Goal: Find specific page/section

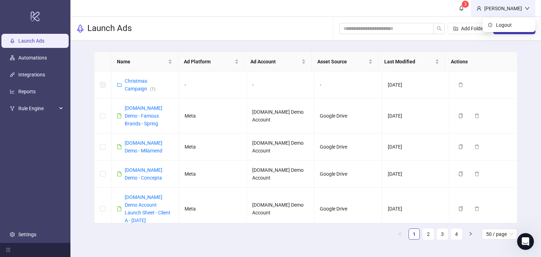
click at [527, 10] on icon "down" at bounding box center [526, 8] width 5 height 5
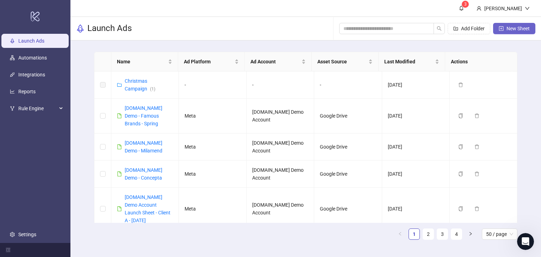
click at [508, 30] on span "New Sheet" at bounding box center [517, 29] width 23 height 6
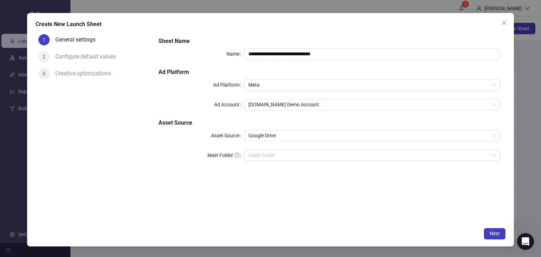
drag, startPoint x: 507, startPoint y: 23, endPoint x: 512, endPoint y: 14, distance: 10.0
click at [507, 22] on span "Close" at bounding box center [503, 23] width 11 height 6
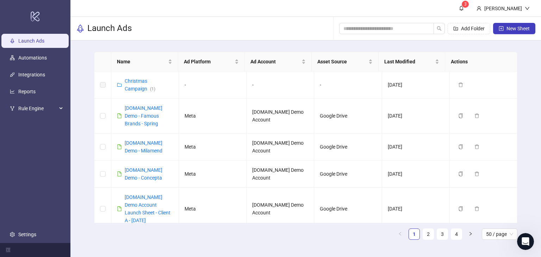
click at [514, 7] on div "[PERSON_NAME]" at bounding box center [502, 9] width 43 height 8
click at [501, 26] on span "Logout" at bounding box center [512, 25] width 34 height 8
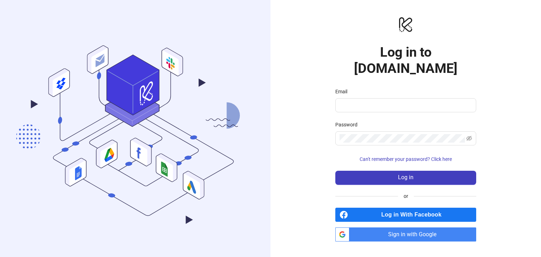
click at [393, 227] on span "Sign in with Google" at bounding box center [414, 234] width 124 height 14
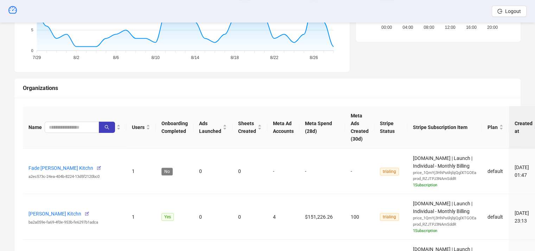
scroll to position [211, 0]
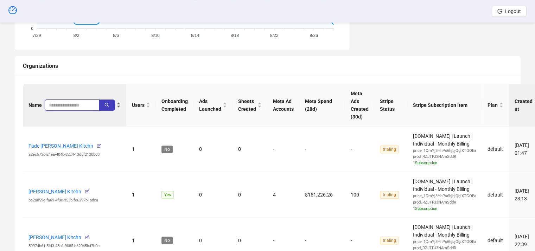
click at [68, 101] on input "search" at bounding box center [69, 105] width 40 height 8
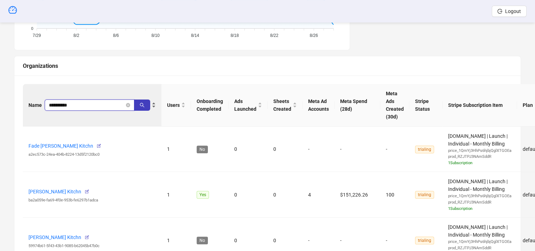
type input "**********"
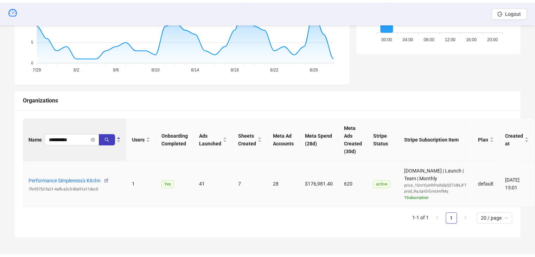
scroll to position [174, 0]
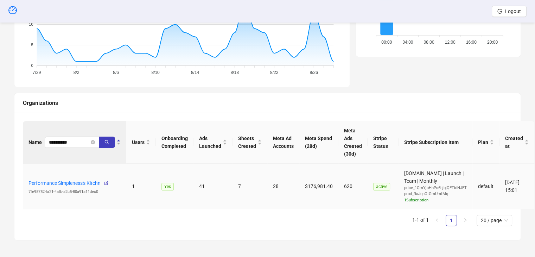
drag, startPoint x: 313, startPoint y: 183, endPoint x: 283, endPoint y: 180, distance: 30.0
click at [301, 181] on tr "Performance Simpleness's Kitchn 7fe95752-fa21-4afb-a2c5-80a91a11dec0 1 Yes 41 7…" at bounding box center [279, 187] width 512 height 46
click at [273, 187] on div "28" at bounding box center [283, 186] width 21 height 8
copy div "28"
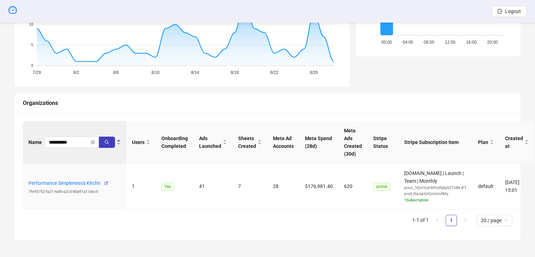
click at [248, 234] on div "**********" at bounding box center [267, 177] width 506 height 128
drag, startPoint x: 227, startPoint y: 204, endPoint x: 276, endPoint y: 204, distance: 49.3
click at [276, 204] on tr "Performance Simpleness's Kitchn 7fe95752-fa21-4afb-a2c5-80a91a11dec0 1 Yes 41 7…" at bounding box center [279, 187] width 512 height 46
click at [65, 208] on td "Performance Simpleness's Kitchn 7fe95752-fa21-4afb-a2c5-80a91a11dec0" at bounding box center [74, 187] width 103 height 46
click at [149, 194] on td "1" at bounding box center [141, 187] width 30 height 46
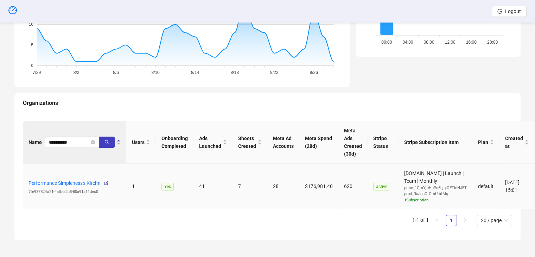
click at [141, 177] on td "1" at bounding box center [141, 187] width 30 height 46
click at [92, 140] on icon "close-circle" at bounding box center [93, 142] width 4 height 4
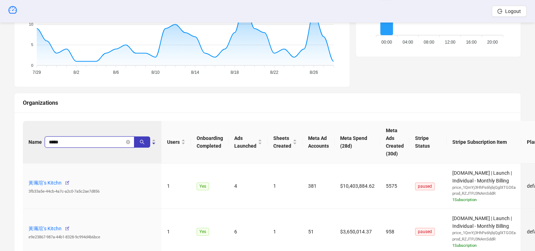
type input "*****"
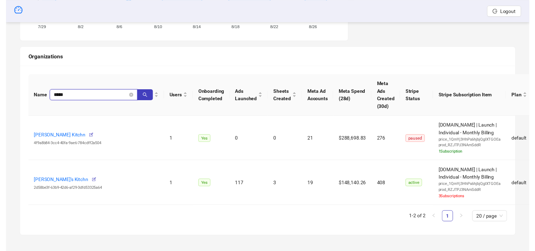
scroll to position [225, 0]
